Goal: Task Accomplishment & Management: Use online tool/utility

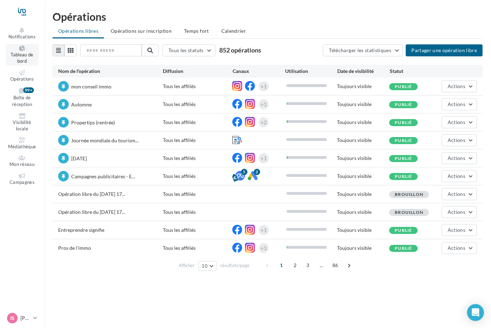
click at [22, 47] on icon at bounding box center [22, 49] width 29 height 6
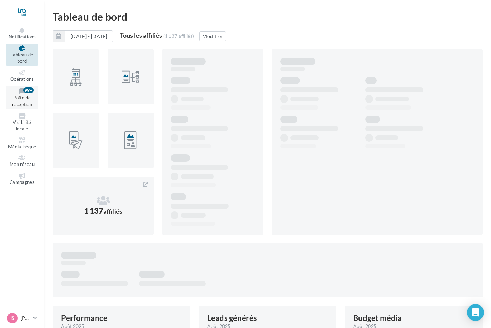
click at [19, 93] on icon at bounding box center [22, 90] width 29 height 7
click at [21, 101] on link "Boîte de réception 99+" at bounding box center [22, 97] width 33 height 23
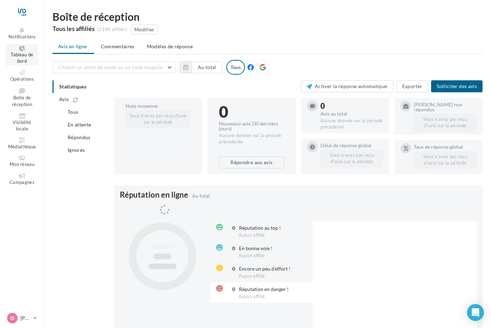
click at [18, 48] on icon at bounding box center [22, 49] width 29 height 6
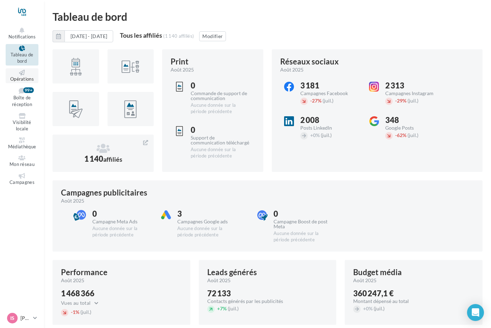
click at [25, 97] on span "Boîte de réception" at bounding box center [22, 101] width 20 height 12
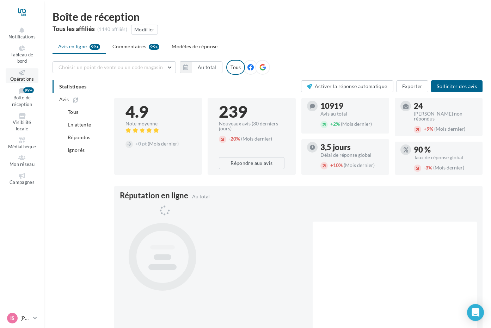
click at [29, 78] on span "Opérations" at bounding box center [22, 79] width 24 height 6
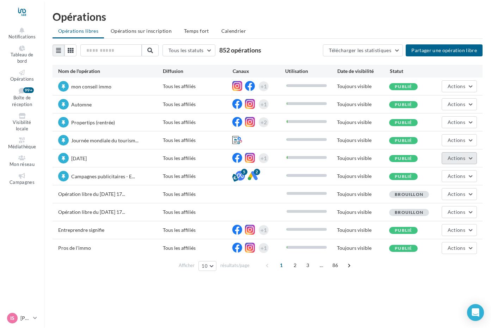
click at [451, 158] on span "Actions" at bounding box center [457, 158] width 18 height 6
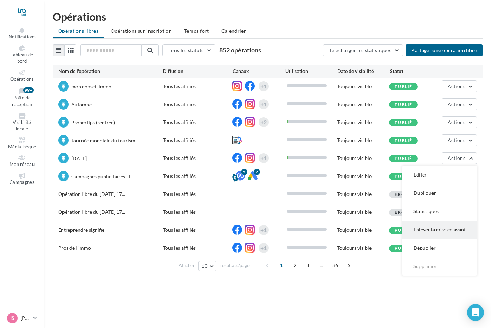
click at [416, 225] on button "Enlever la mise en avant" at bounding box center [440, 230] width 75 height 18
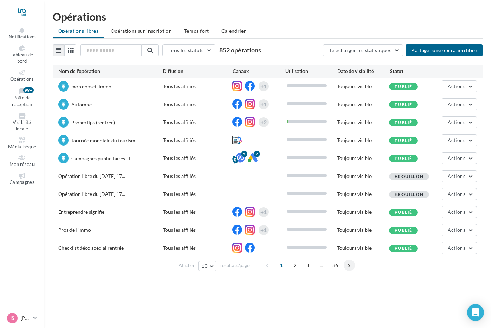
click at [350, 267] on span at bounding box center [349, 265] width 11 height 11
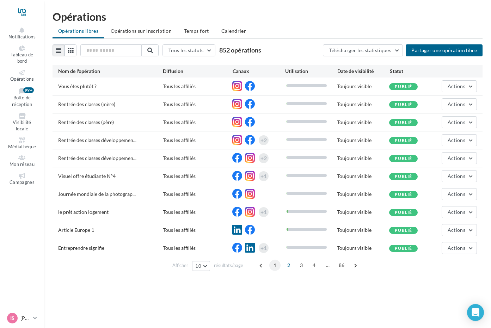
click at [273, 267] on span "1" at bounding box center [275, 265] width 11 height 11
